Goal: Transaction & Acquisition: Purchase product/service

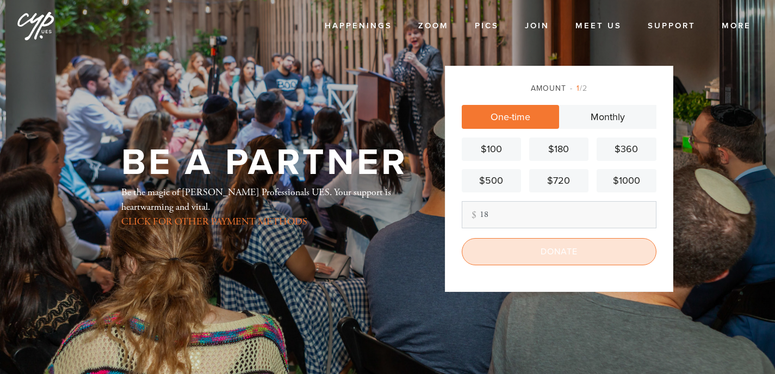
type input "18"
click at [524, 253] on input "Donate" at bounding box center [559, 251] width 195 height 27
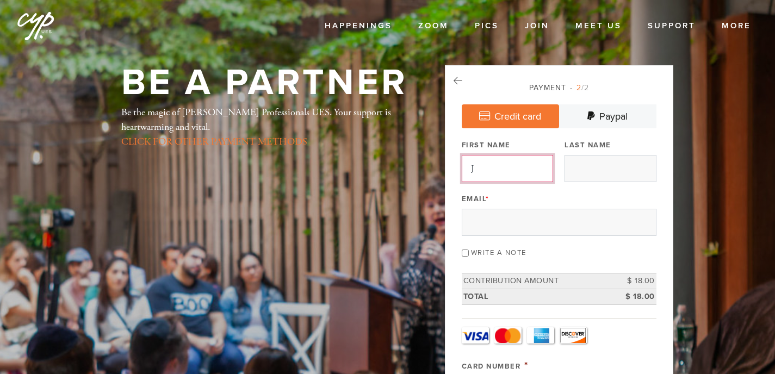
type input "Jw"
click at [534, 170] on input "Jw" at bounding box center [507, 168] width 91 height 27
type input "Jennnifer"
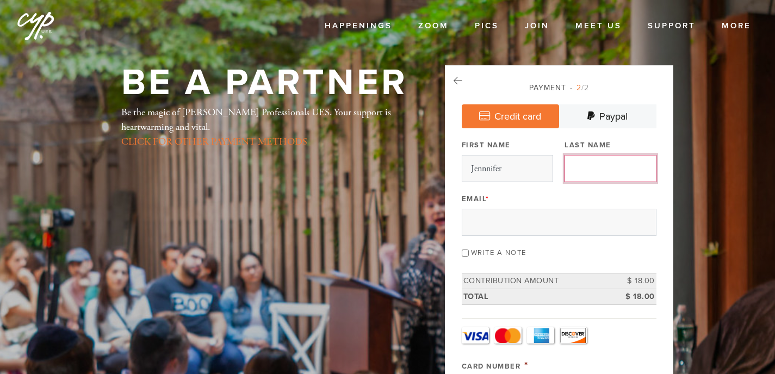
type input "[PERSON_NAME]"
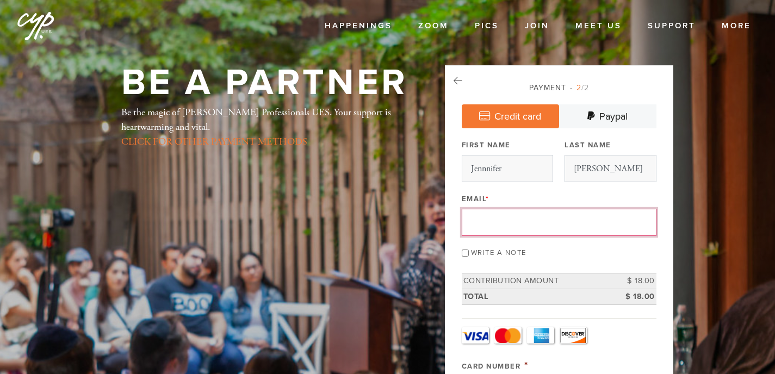
type input "[EMAIL_ADDRESS][DOMAIN_NAME]"
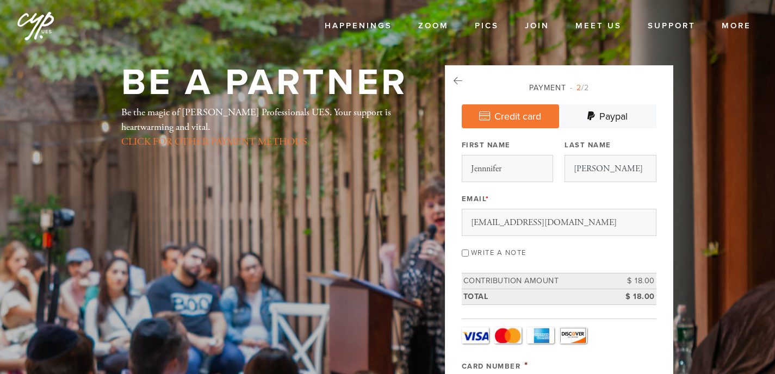
type input "Jennnifer"
type input "[PERSON_NAME]"
type input "[STREET_ADDRESS]"
type input "[US_STATE]"
type input "10128"
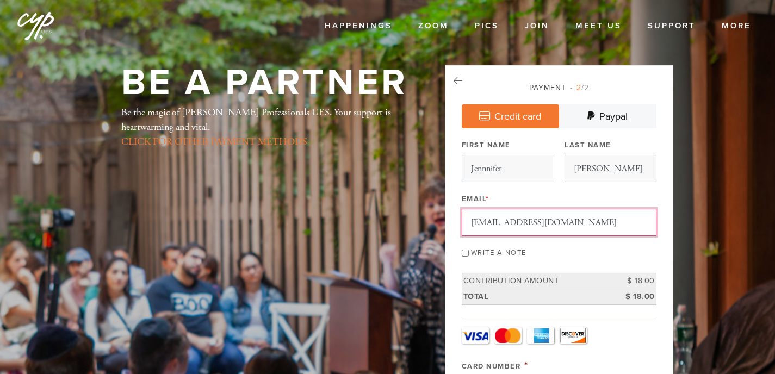
click at [509, 226] on input "[EMAIL_ADDRESS][DOMAIN_NAME]" at bounding box center [559, 222] width 195 height 27
type input "ja"
type input "[EMAIL_ADDRESS][DOMAIN_NAME]"
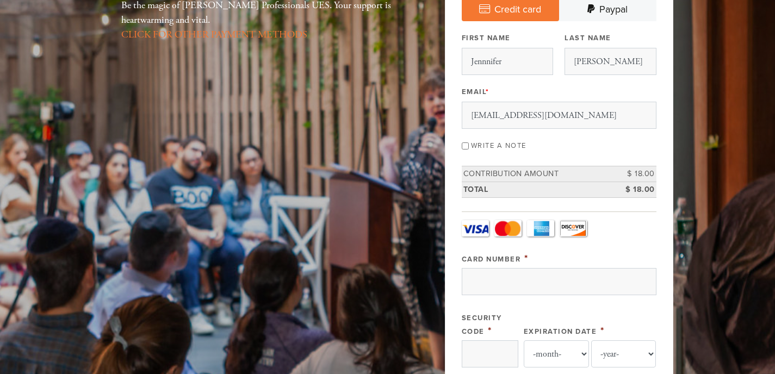
scroll to position [124, 0]
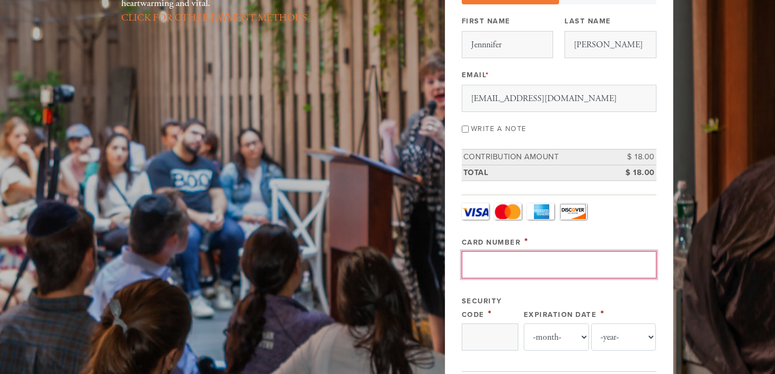
click at [525, 259] on input "Card Number" at bounding box center [559, 264] width 195 height 27
type input "[CREDIT_CARD_NUMBER]"
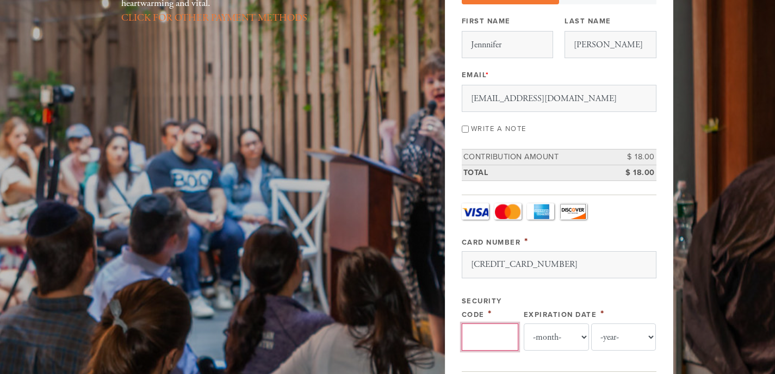
type input "9841"
select select "5"
select select "2029"
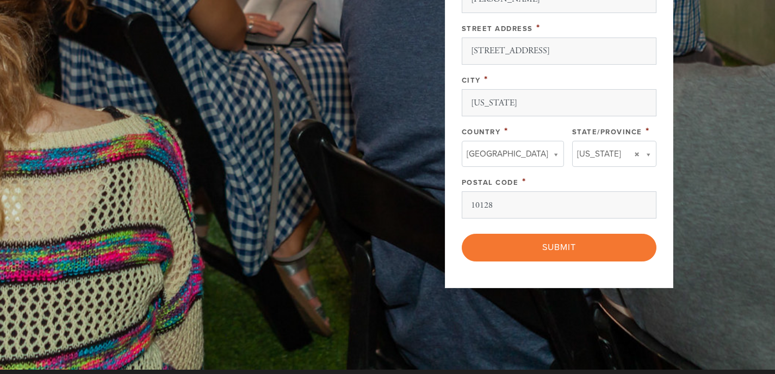
scroll to position [639, 0]
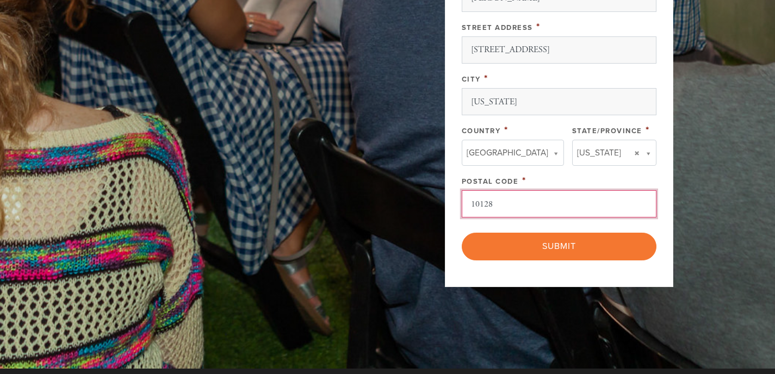
click at [505, 207] on input "10128" at bounding box center [559, 203] width 195 height 27
type input "1"
type input "08402"
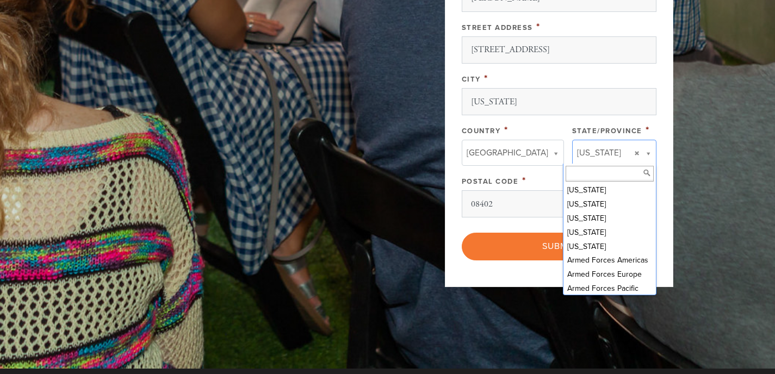
scroll to position [408, 0]
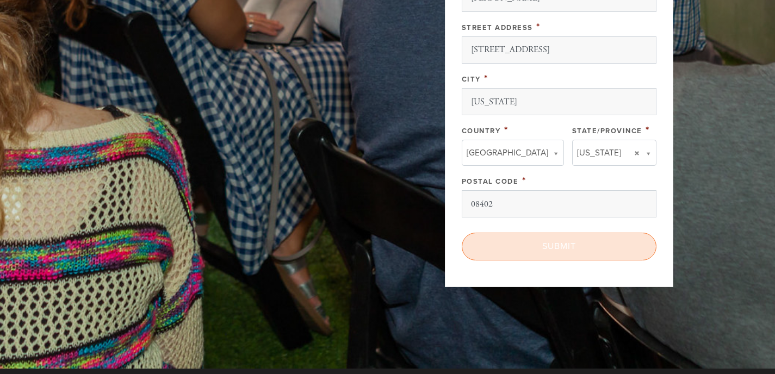
click at [508, 240] on input "Submit" at bounding box center [559, 246] width 195 height 27
